Goal: Information Seeking & Learning: Find specific fact

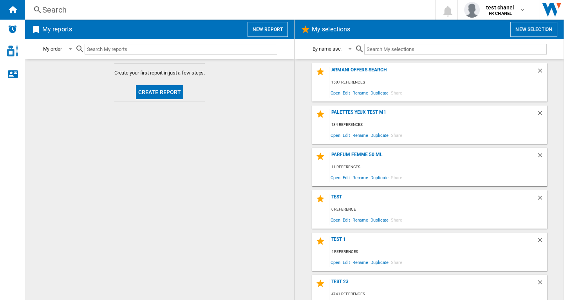
click at [52, 10] on div "Search" at bounding box center [228, 9] width 372 height 11
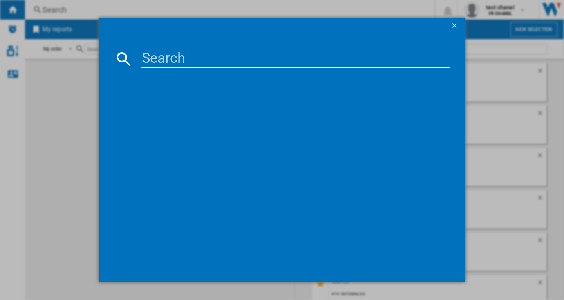
click at [191, 60] on input at bounding box center [295, 58] width 309 height 19
type input "lancome blush subtil"
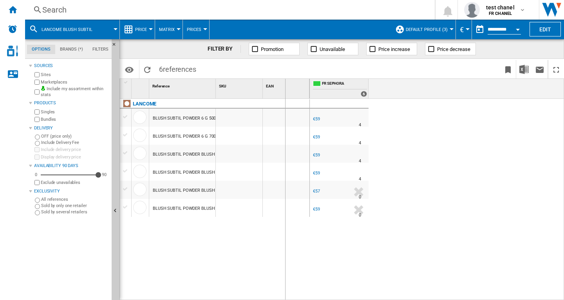
drag, startPoint x: 217, startPoint y: 84, endPoint x: 285, endPoint y: 84, distance: 67.8
click at [285, 84] on div "1 Reference 1 SKU 1 EAN 1" at bounding box center [215, 89] width 190 height 20
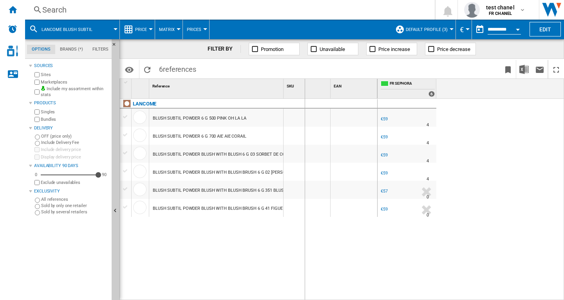
drag, startPoint x: 282, startPoint y: 85, endPoint x: 364, endPoint y: 87, distance: 81.6
click at [364, 87] on div "1 Reference 1 SKU 1 EAN 1" at bounding box center [249, 89] width 258 height 20
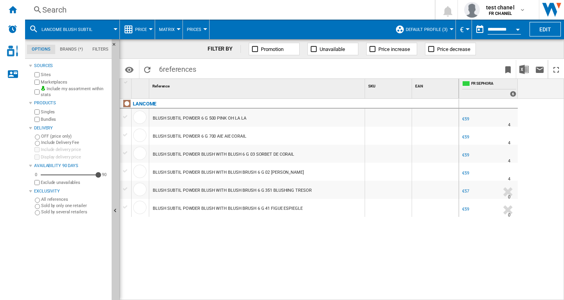
click at [450, 27] on md-menu "Default profile (3) Default profile (3) "Lipstick" (3) FR (19) [GEOGRAPHIC_DATA…" at bounding box center [424, 30] width 65 height 20
click at [449, 28] on button "Default profile (3)" at bounding box center [429, 30] width 46 height 20
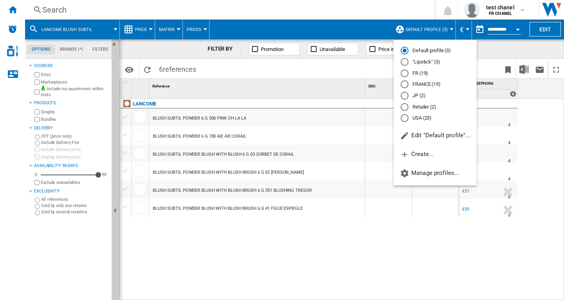
drag, startPoint x: 428, startPoint y: 87, endPoint x: 401, endPoint y: 214, distance: 129.8
click at [428, 86] on md-radio-button "FRANCE (19)" at bounding box center [435, 84] width 69 height 7
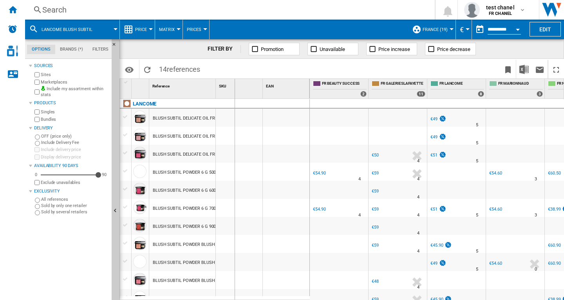
drag, startPoint x: 215, startPoint y: 82, endPoint x: 282, endPoint y: 81, distance: 67.0
click at [282, 82] on div "1 Reference 1 SKU 1 EAN 1" at bounding box center [215, 89] width 190 height 20
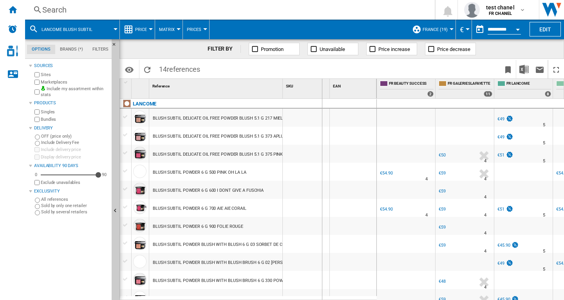
drag, startPoint x: 283, startPoint y: 89, endPoint x: 327, endPoint y: 88, distance: 43.9
click at [327, 88] on div "SKU 1" at bounding box center [306, 89] width 47 height 20
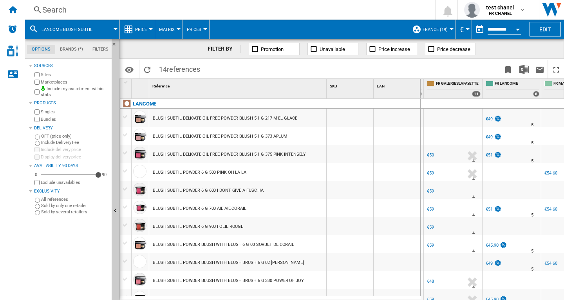
scroll to position [0, 71]
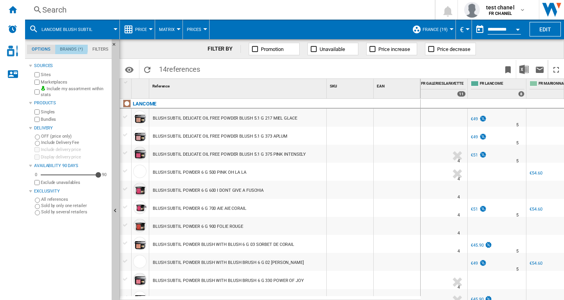
click at [70, 47] on md-tab-item "Brands (*)" at bounding box center [71, 49] width 33 height 9
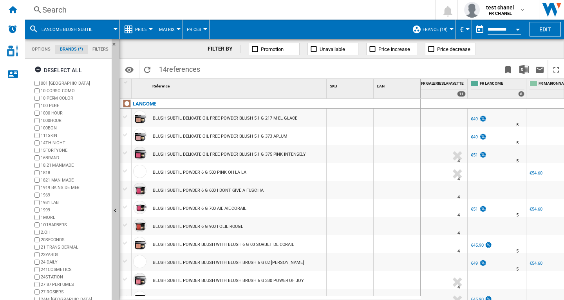
click at [100, 49] on md-tab-item "Filters" at bounding box center [100, 49] width 25 height 9
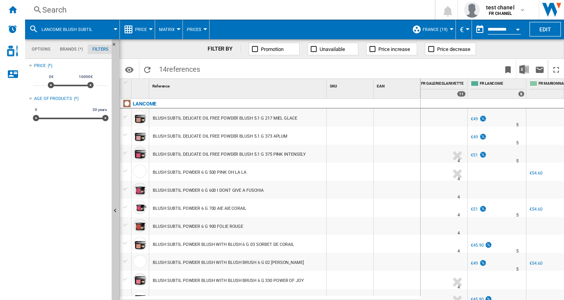
scroll to position [51, 0]
click at [40, 49] on md-tab-item "Options" at bounding box center [41, 49] width 28 height 9
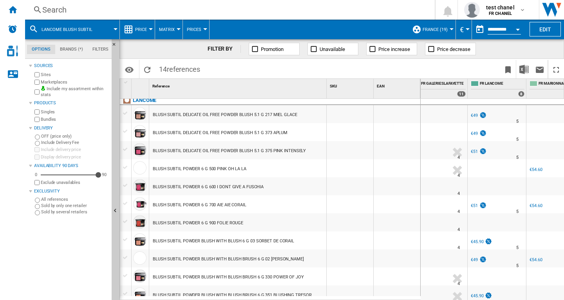
scroll to position [0, 0]
